Goal: Task Accomplishment & Management: Complete application form

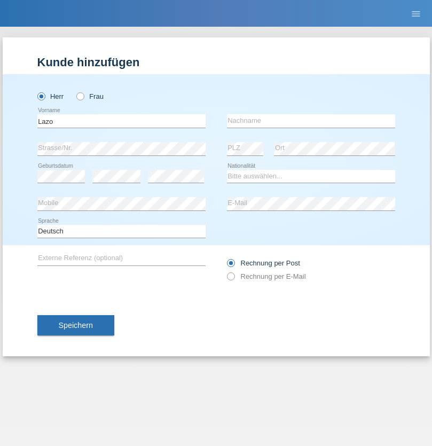
type input "Lazo"
click at [311, 121] on input "text" at bounding box center [311, 120] width 168 height 13
type input "[PERSON_NAME]"
select select "CH"
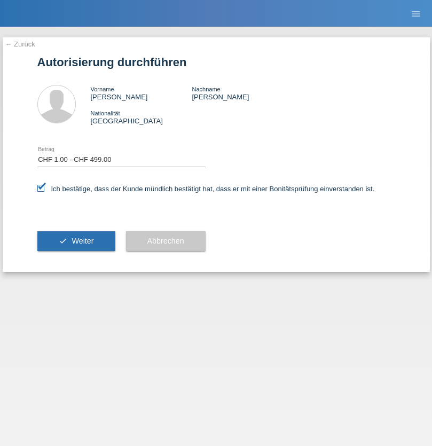
select select "1"
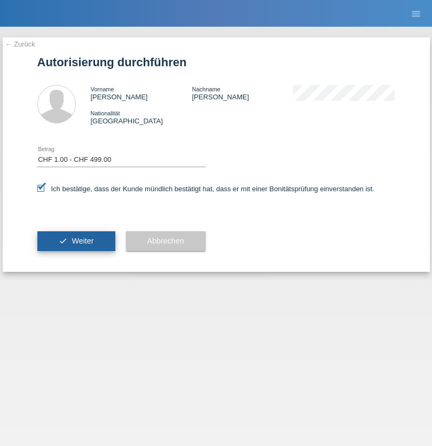
click at [76, 241] on span "Weiter" at bounding box center [83, 240] width 22 height 9
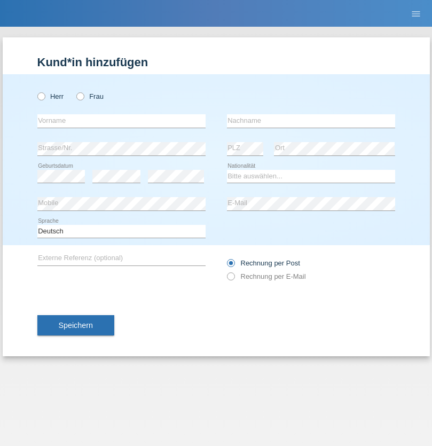
radio input "true"
click at [121, 121] on input "text" at bounding box center [121, 120] width 168 height 13
type input "[PERSON_NAME]"
click at [311, 121] on input "text" at bounding box center [311, 120] width 168 height 13
type input "Florin"
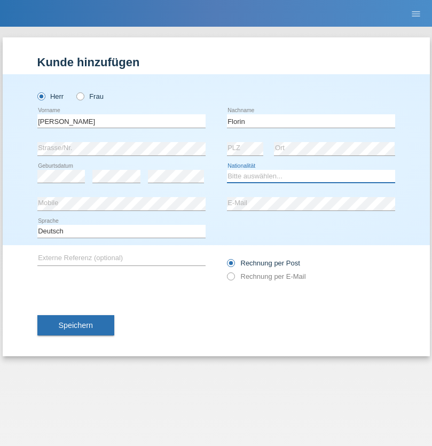
select select "RO"
select select "C"
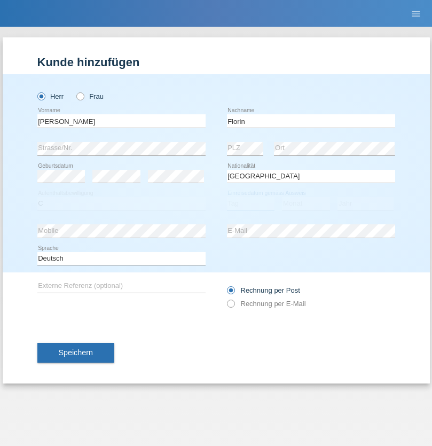
select select "29"
select select "02"
select select "2021"
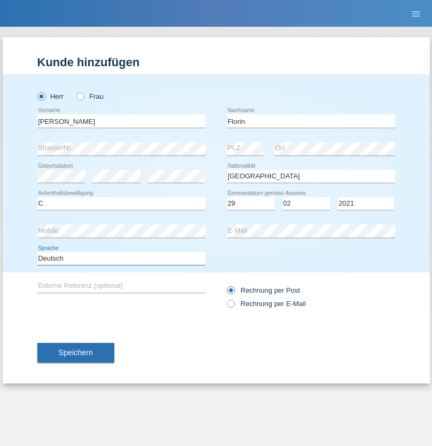
select select "en"
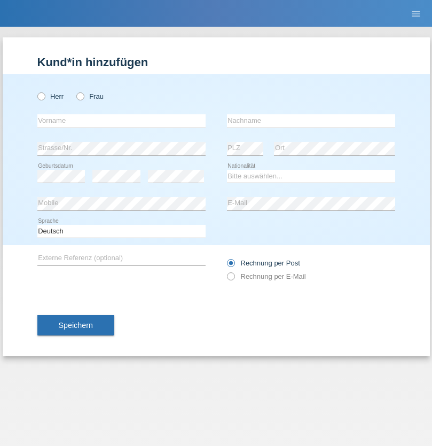
radio input "true"
click at [121, 121] on input "text" at bounding box center [121, 120] width 168 height 13
type input "[PERSON_NAME]"
click at [311, 121] on input "text" at bounding box center [311, 120] width 168 height 13
type input "Krebs"
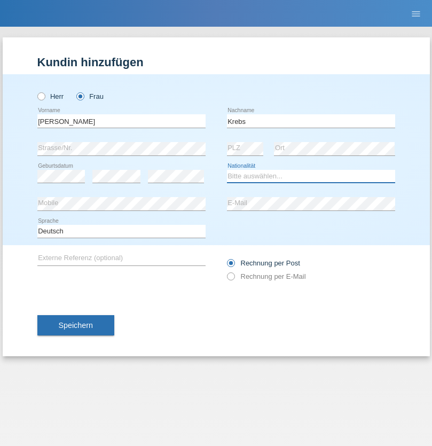
select select "CH"
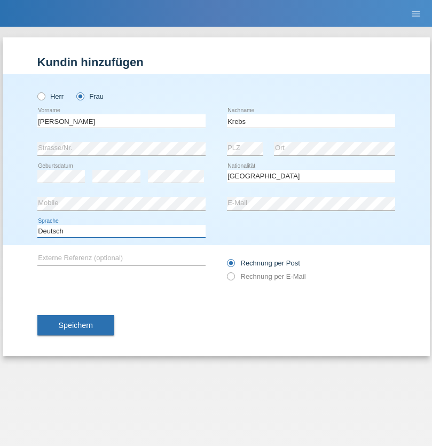
select select "en"
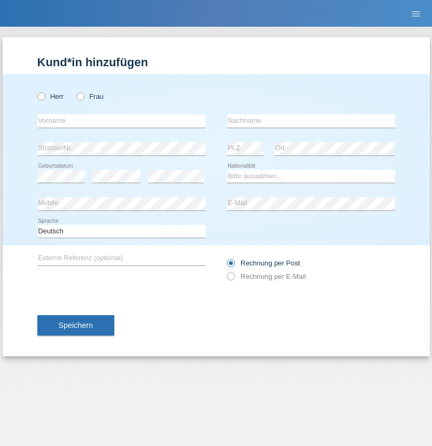
radio input "true"
click at [121, 121] on input "text" at bounding box center [121, 120] width 168 height 13
type input "Qovanaj"
click at [311, 121] on input "text" at bounding box center [311, 120] width 168 height 13
type input "Shaban"
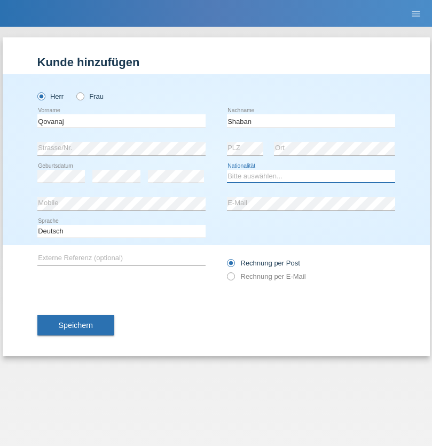
select select "CH"
radio input "true"
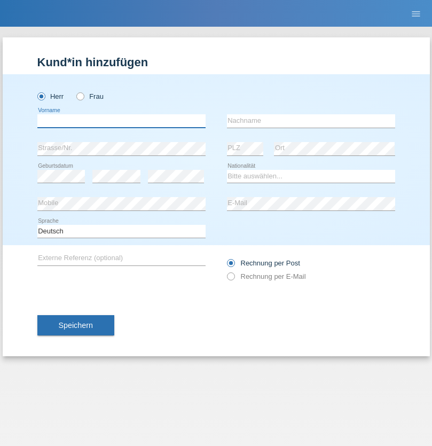
click at [121, 121] on input "text" at bounding box center [121, 120] width 168 height 13
type input "Dylan"
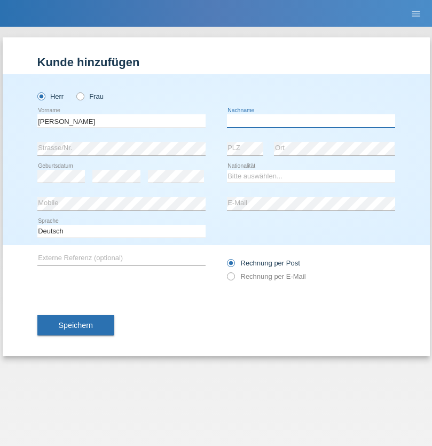
click at [311, 121] on input "text" at bounding box center [311, 120] width 168 height 13
type input "Noti"
select select "CH"
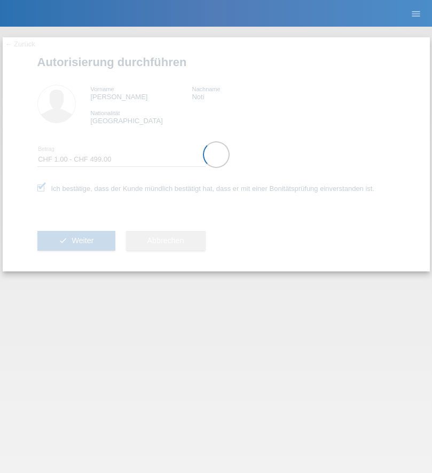
select select "1"
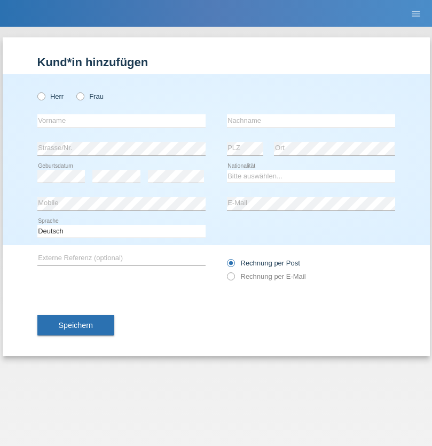
radio input "true"
click at [121, 121] on input "text" at bounding box center [121, 120] width 168 height 13
type input "Volkan"
click at [311, 121] on input "text" at bounding box center [311, 120] width 168 height 13
type input "Laçın"
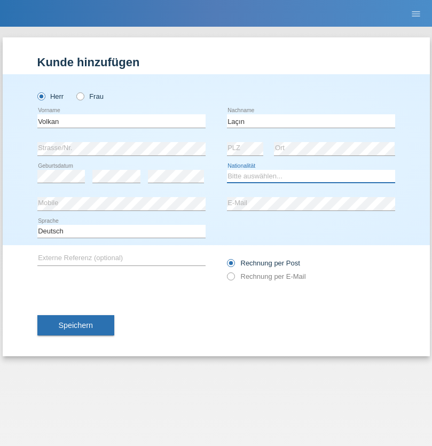
select select "TR"
select select "C"
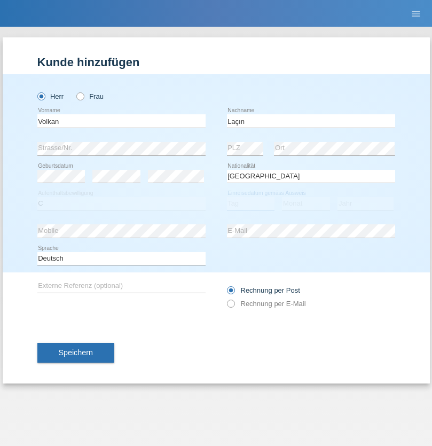
select select "06"
select select "04"
select select "2021"
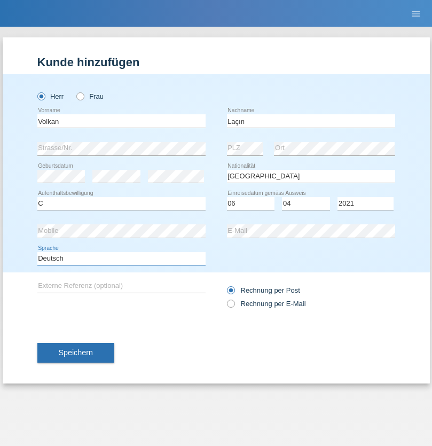
select select "en"
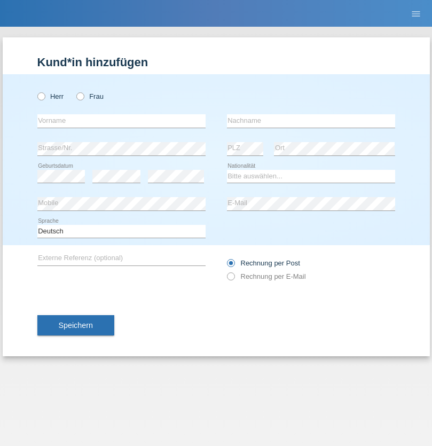
radio input "true"
click at [121, 121] on input "text" at bounding box center [121, 120] width 168 height 13
type input "[PERSON_NAME]"
click at [311, 121] on input "text" at bounding box center [311, 120] width 168 height 13
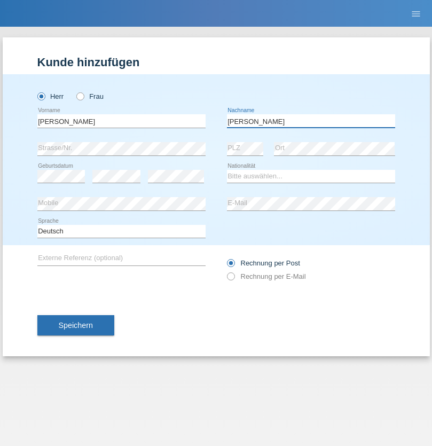
type input "[PERSON_NAME]"
select select "CH"
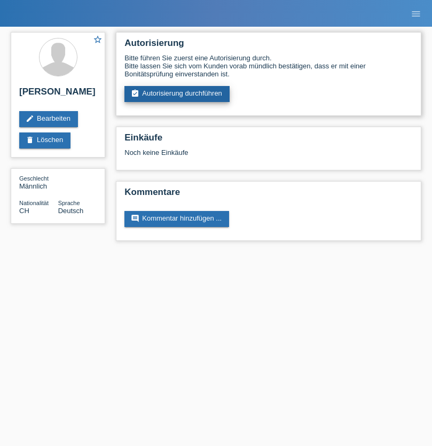
click at [177, 94] on link "assignment_turned_in Autorisierung durchführen" at bounding box center [176, 94] width 105 height 16
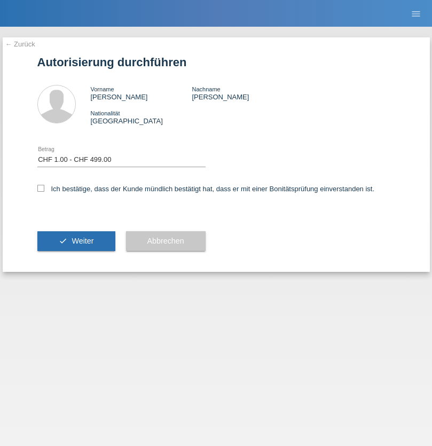
select select "1"
checkbox input "true"
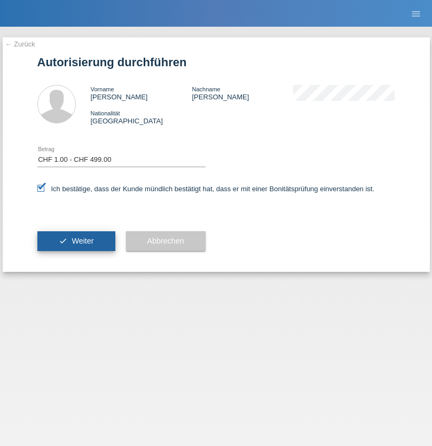
click at [76, 241] on span "Weiter" at bounding box center [83, 240] width 22 height 9
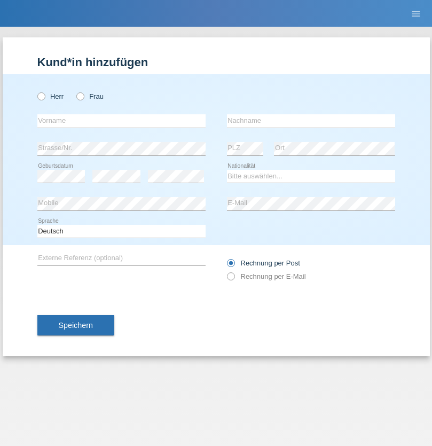
radio input "true"
click at [121, 121] on input "text" at bounding box center [121, 120] width 168 height 13
type input "Volkan"
click at [311, 121] on input "text" at bounding box center [311, 120] width 168 height 13
type input "Laçın"
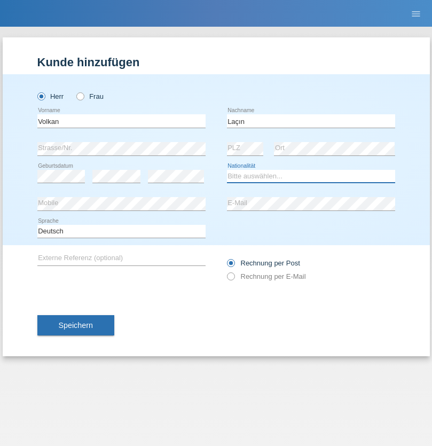
select select "TR"
select select "C"
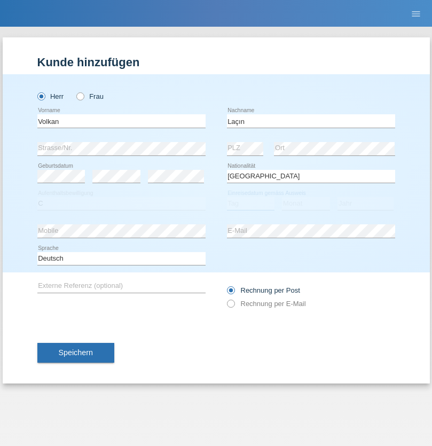
select select "06"
select select "04"
select select "2021"
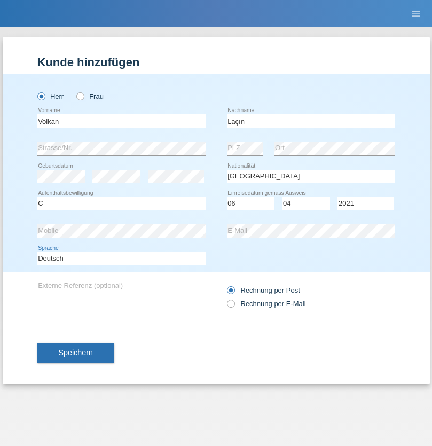
select select "en"
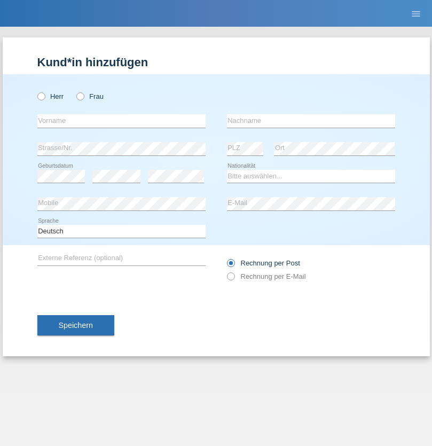
radio input "true"
click at [121, 121] on input "text" at bounding box center [121, 120] width 168 height 13
type input "Isaiah"
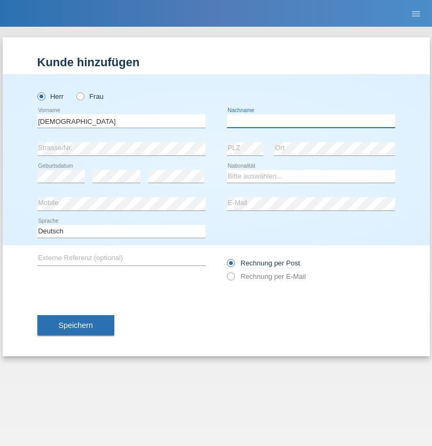
click at [311, 121] on input "text" at bounding box center [311, 120] width 168 height 13
type input "Kaleb Stan"
select select "CH"
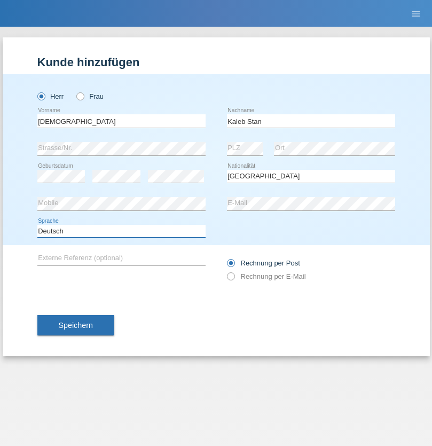
select select "en"
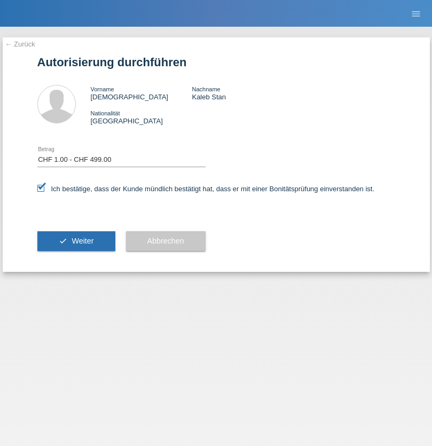
select select "1"
click at [76, 241] on span "Weiter" at bounding box center [83, 240] width 22 height 9
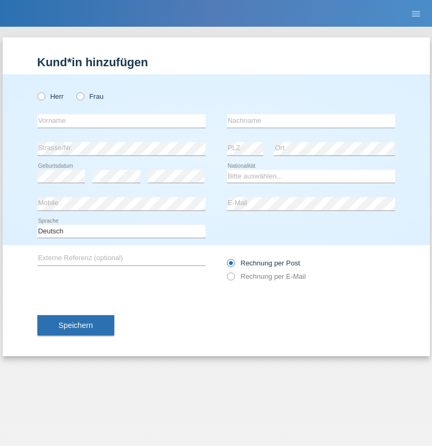
radio input "true"
click at [121, 121] on input "text" at bounding box center [121, 120] width 168 height 13
type input "[PERSON_NAME]"
click at [311, 121] on input "text" at bounding box center [311, 120] width 168 height 13
type input "löffel"
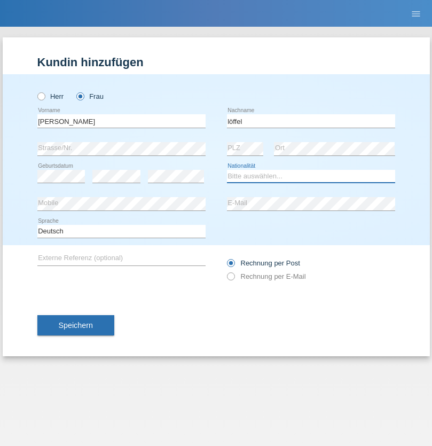
select select "CH"
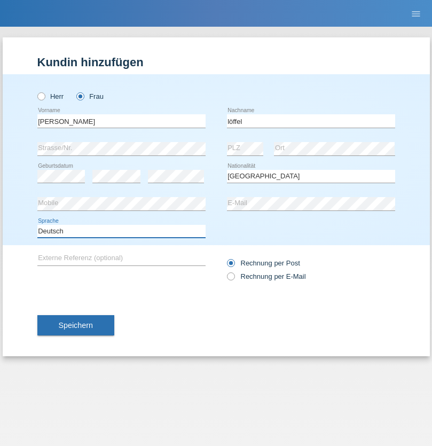
select select "en"
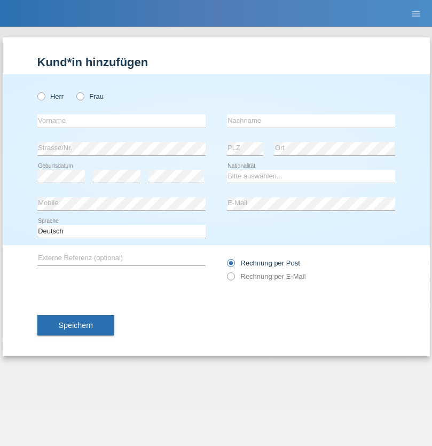
radio input "true"
click at [121, 121] on input "text" at bounding box center [121, 120] width 168 height 13
type input "Matusa"
click at [311, 121] on input "text" at bounding box center [311, 120] width 168 height 13
type input "[PERSON_NAME]"
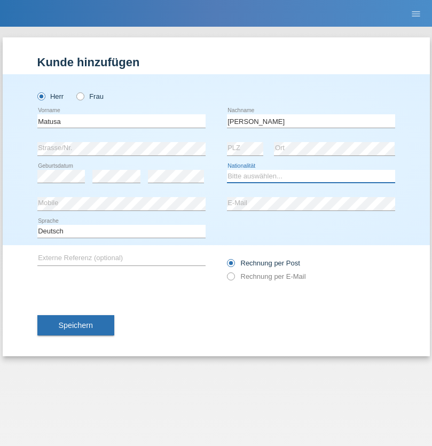
select select "RO"
select select "C"
select select "01"
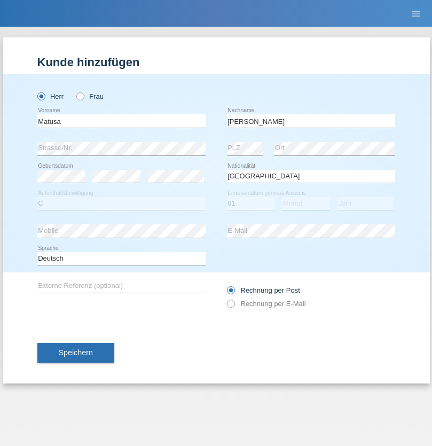
select select "06"
select select "2016"
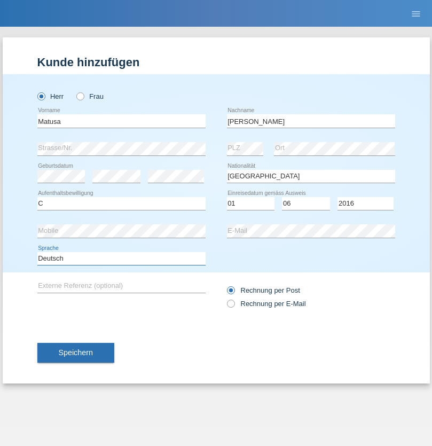
select select "en"
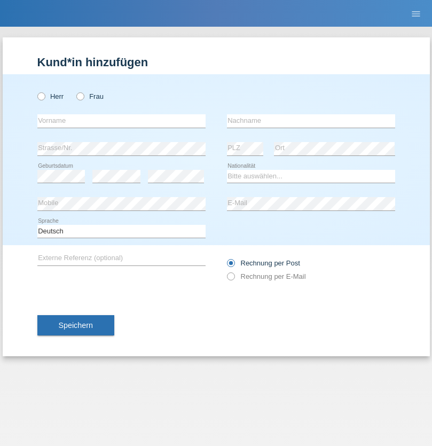
radio input "true"
click at [121, 121] on input "text" at bounding box center [121, 120] width 168 height 13
type input "[PERSON_NAME]"
click at [311, 121] on input "text" at bounding box center [311, 120] width 168 height 13
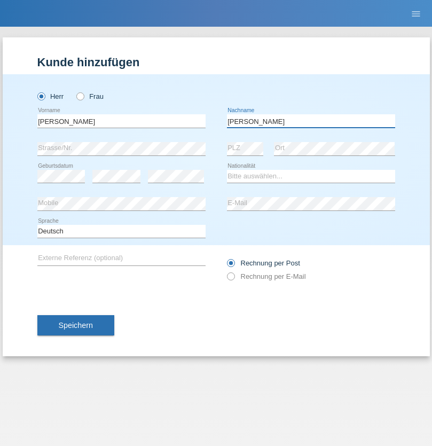
type input "[PERSON_NAME]"
select select "CH"
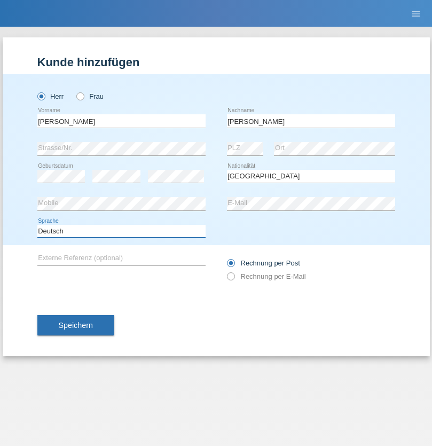
select select "en"
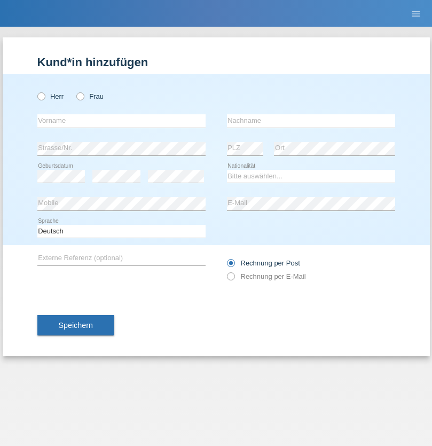
radio input "true"
click at [121, 121] on input "text" at bounding box center [121, 120] width 168 height 13
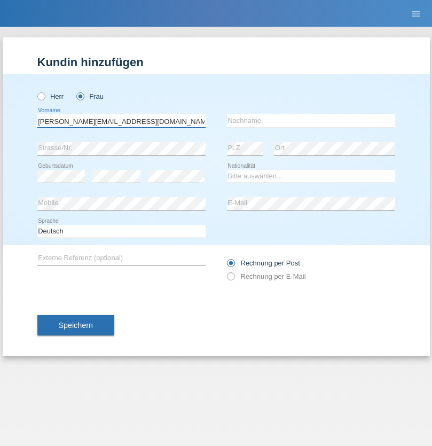
type input "[PERSON_NAME][EMAIL_ADDRESS][DOMAIN_NAME]"
click at [311, 121] on input "text" at bounding box center [311, 120] width 168 height 13
type input "Hylaj"
select select "CH"
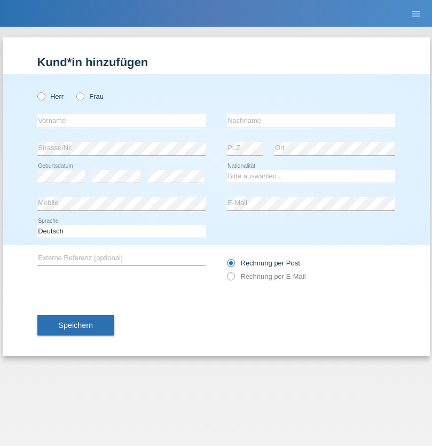
radio input "true"
click at [121, 121] on input "text" at bounding box center [121, 120] width 168 height 13
type input "luka"
click at [311, 121] on input "text" at bounding box center [311, 120] width 168 height 13
type input "kocic"
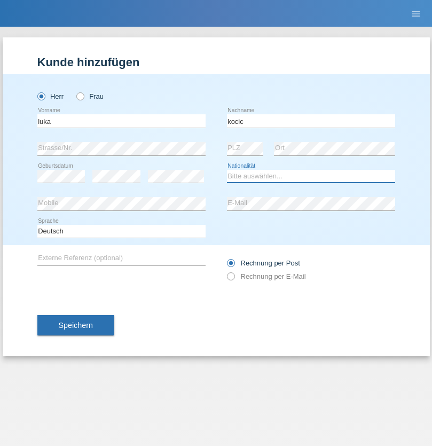
select select "RS"
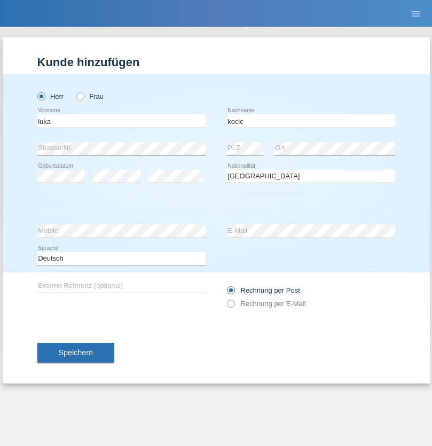
select select "C"
select select "21"
select select "04"
select select "1999"
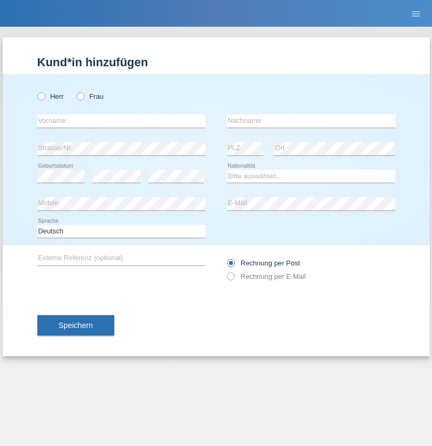
radio input "true"
click at [121, 121] on input "text" at bounding box center [121, 120] width 168 height 13
type input "Marian"
click at [311, 121] on input "text" at bounding box center [311, 120] width 168 height 13
type input "Matusa"
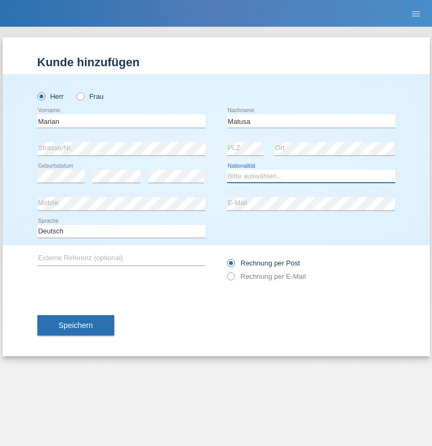
select select "RO"
select select "C"
select select "01"
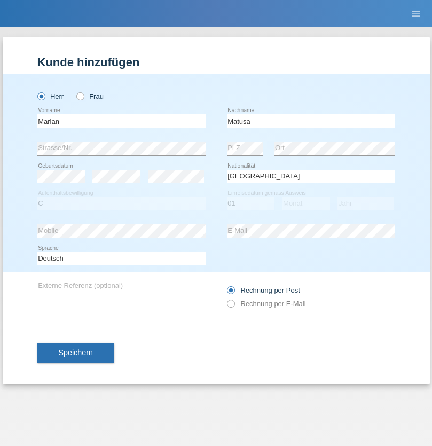
select select "06"
select select "2016"
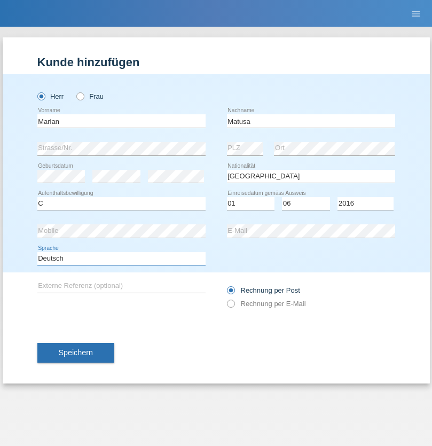
select select "en"
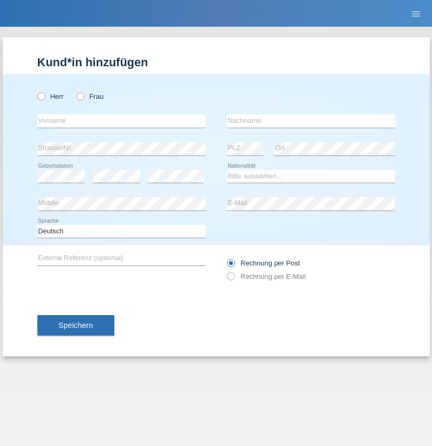
radio input "true"
click at [121, 121] on input "text" at bounding box center [121, 120] width 168 height 13
type input "[PERSON_NAME]"
click at [311, 121] on input "text" at bounding box center [311, 120] width 168 height 13
type input "Weinlein"
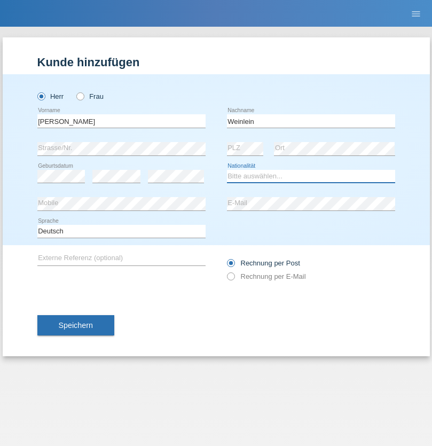
select select "CH"
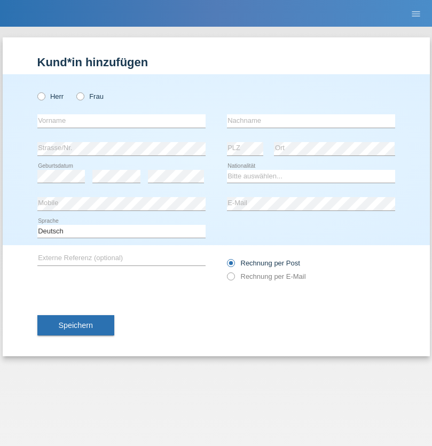
radio input "true"
click at [121, 121] on input "text" at bounding box center [121, 120] width 168 height 13
type input "Jashari lmeri"
click at [311, 121] on input "text" at bounding box center [311, 120] width 168 height 13
type input "Rabije"
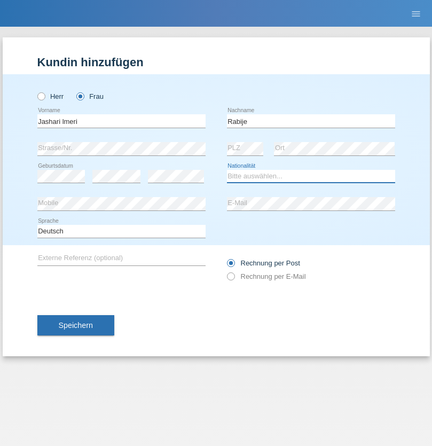
select select "CH"
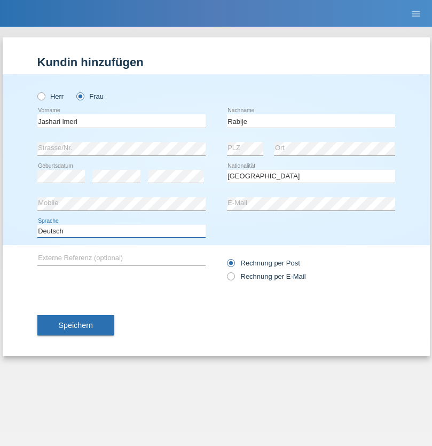
select select "en"
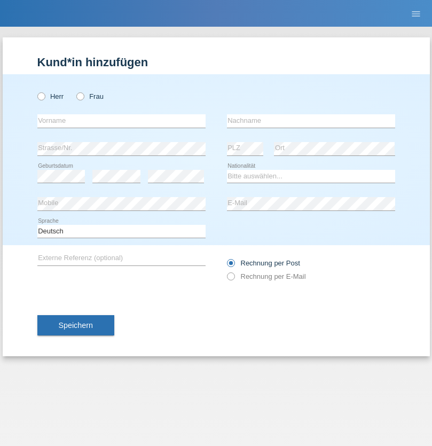
radio input "true"
click at [121, 121] on input "text" at bounding box center [121, 120] width 168 height 13
type input "firat"
click at [311, 121] on input "text" at bounding box center [311, 120] width 168 height 13
type input "kara"
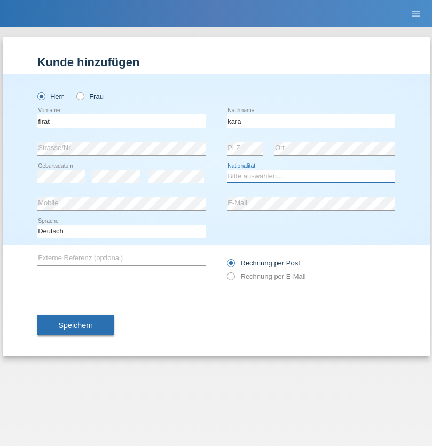
select select "CH"
radio input "true"
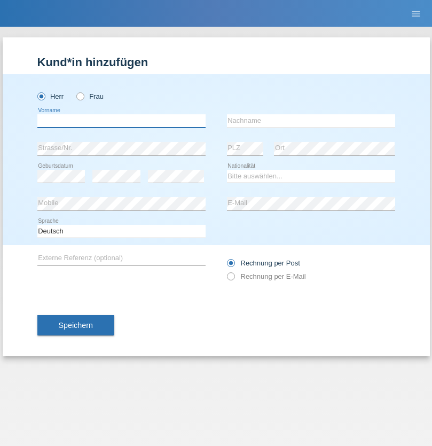
click at [121, 121] on input "text" at bounding box center [121, 120] width 168 height 13
type input "Gigov"
click at [311, 121] on input "text" at bounding box center [311, 120] width 168 height 13
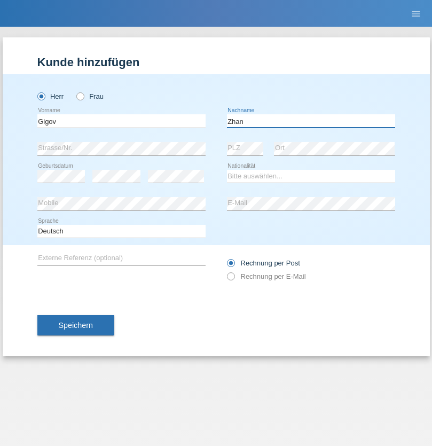
type input "Zhan"
select select "BG"
select select "C"
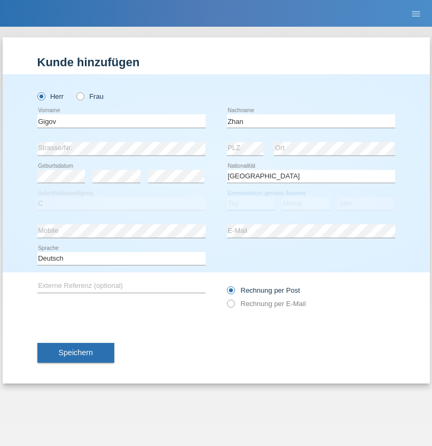
select select "23"
select select "10"
select select "2021"
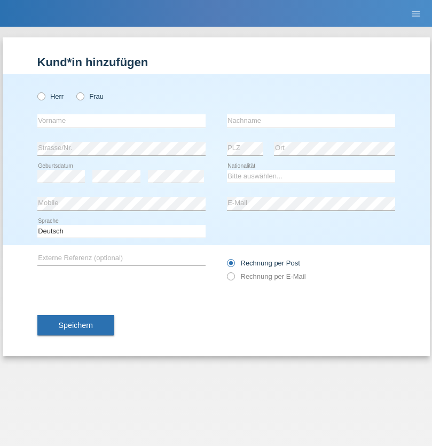
radio input "true"
click at [121, 121] on input "text" at bounding box center [121, 120] width 168 height 13
type input "Amand"
click at [311, 121] on input "text" at bounding box center [311, 120] width 168 height 13
type input "Pires"
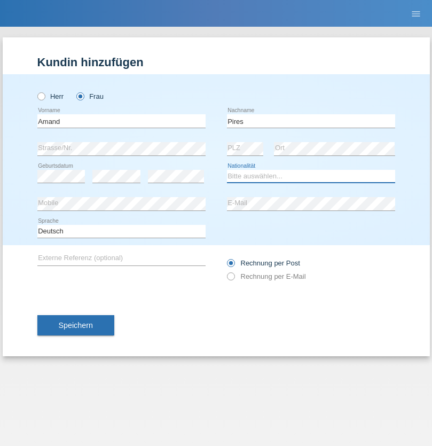
select select "CH"
radio input "true"
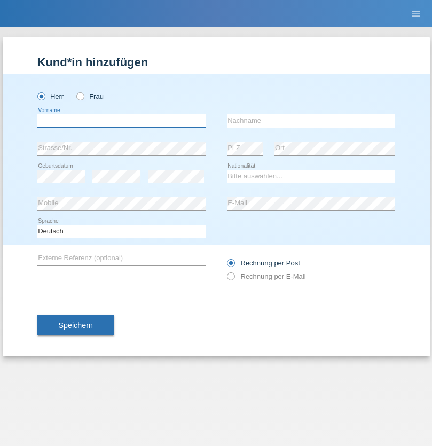
click at [121, 121] on input "text" at bounding box center [121, 120] width 168 height 13
type input "[PERSON_NAME]"
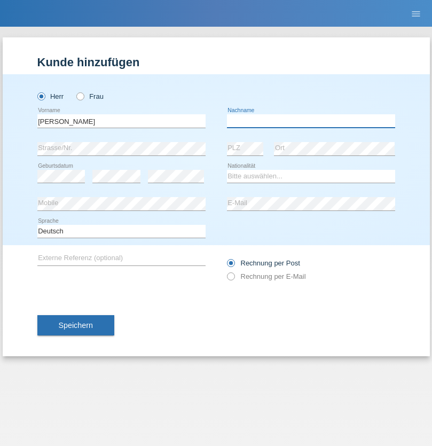
click at [311, 121] on input "text" at bounding box center [311, 120] width 168 height 13
type input "Saidi"
select select "CH"
radio input "true"
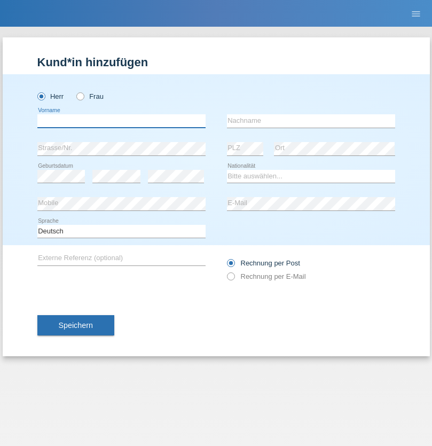
click at [121, 121] on input "text" at bounding box center [121, 120] width 168 height 13
type input "Edinson Maurício"
click at [311, 121] on input "text" at bounding box center [311, 120] width 168 height 13
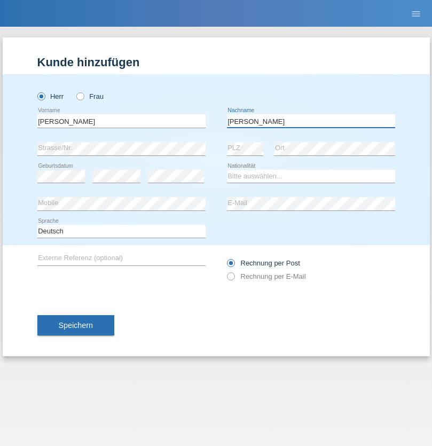
type input "Branquinho Alexander"
select select "PT"
select select "C"
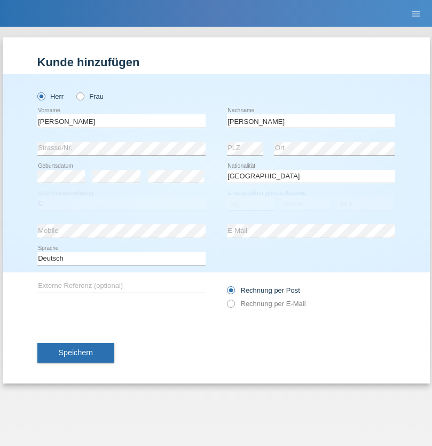
select select "23"
select select "08"
select select "2021"
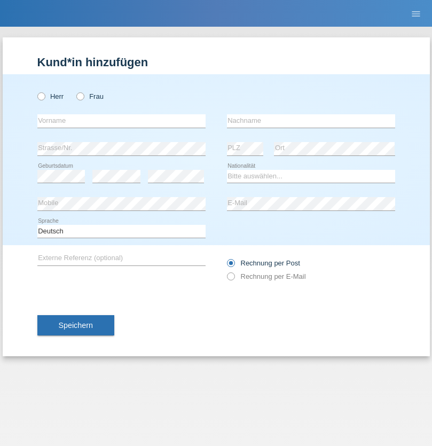
radio input "true"
click at [121, 121] on input "text" at bounding box center [121, 120] width 168 height 13
type input "Luca"
click at [311, 121] on input "text" at bounding box center [311, 120] width 168 height 13
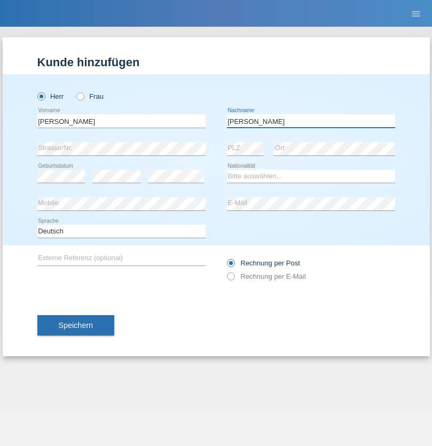
type input "Meier"
select select "CH"
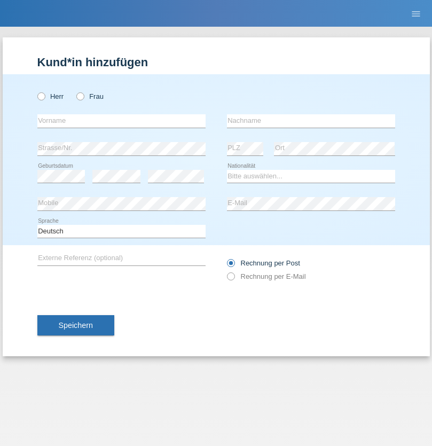
radio input "true"
click at [121, 121] on input "text" at bounding box center [121, 120] width 168 height 13
type input "Szilvia"
click at [311, 121] on input "text" at bounding box center [311, 120] width 168 height 13
type input "Olakh"
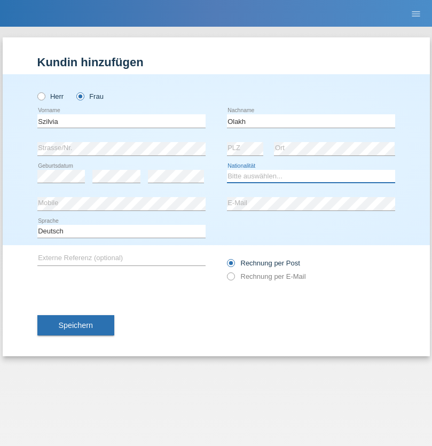
select select "UA"
select select "C"
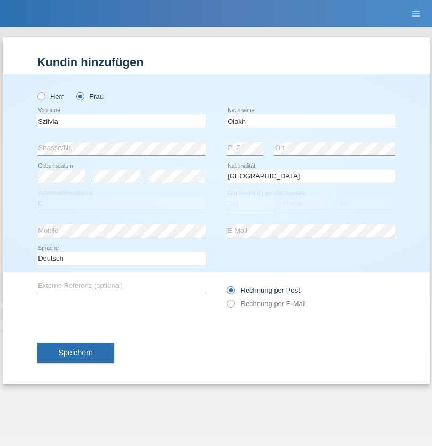
select select "16"
select select "09"
select select "2021"
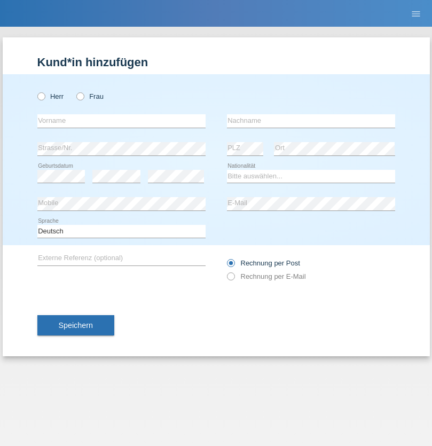
radio input "true"
click at [121, 121] on input "text" at bounding box center [121, 120] width 168 height 13
type input "Asrit"
click at [311, 121] on input "text" at bounding box center [311, 120] width 168 height 13
type input "Kupa"
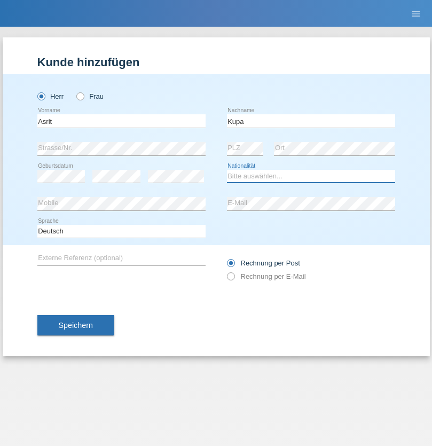
select select "MK"
select select "C"
select select "27"
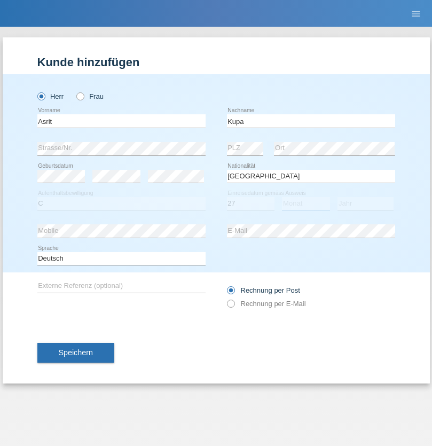
select select "05"
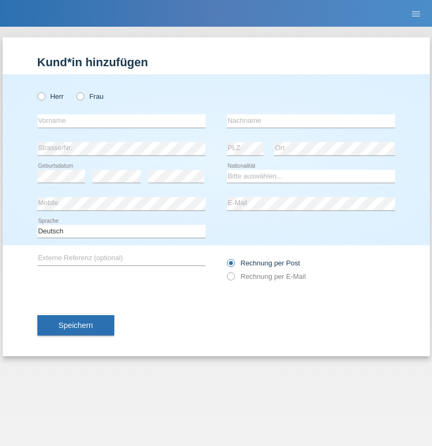
radio input "true"
click at [121, 121] on input "text" at bounding box center [121, 120] width 168 height 13
type input "[PERSON_NAME]"
click at [311, 121] on input "text" at bounding box center [311, 120] width 168 height 13
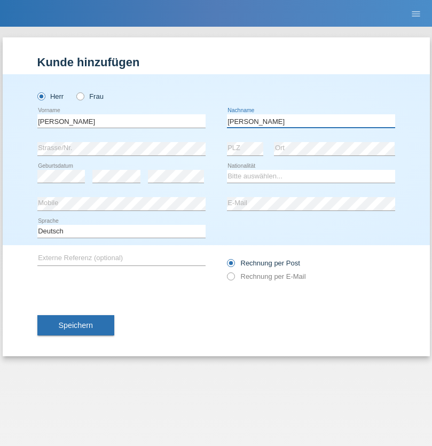
type input "[PERSON_NAME]"
select select "SY"
select select "C"
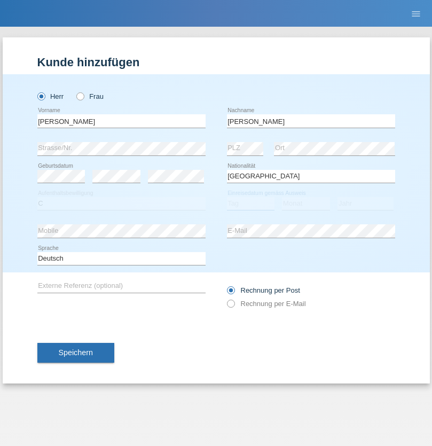
select select "16"
select select "09"
select select "2021"
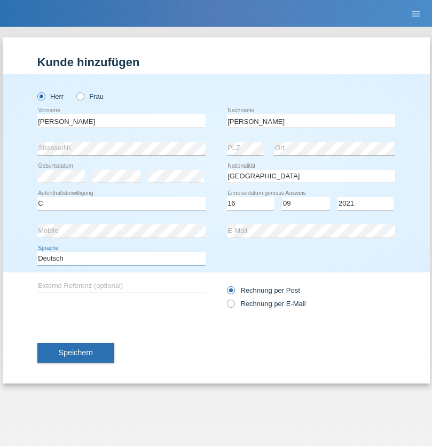
select select "en"
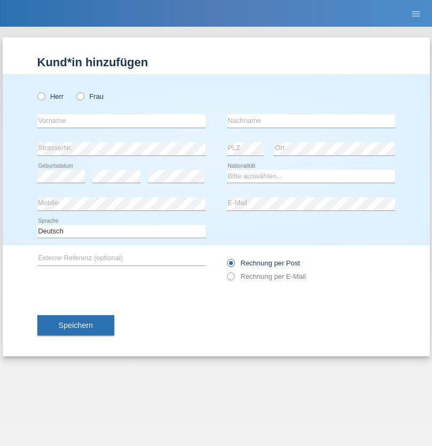
radio input "true"
select select "CH"
radio input "true"
click at [121, 121] on input "text" at bounding box center [121, 120] width 168 height 13
type input "[PERSON_NAME]"
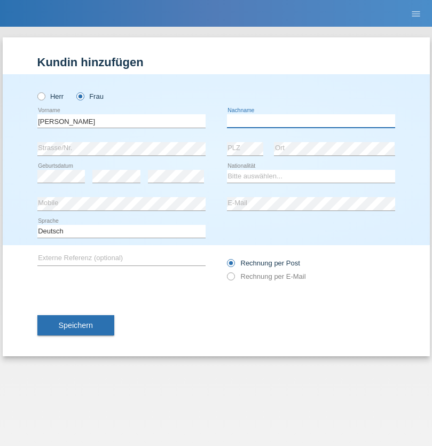
click at [311, 121] on input "text" at bounding box center [311, 120] width 168 height 13
type input "Bacic"
select select "CH"
